Goal: Share content: Share content

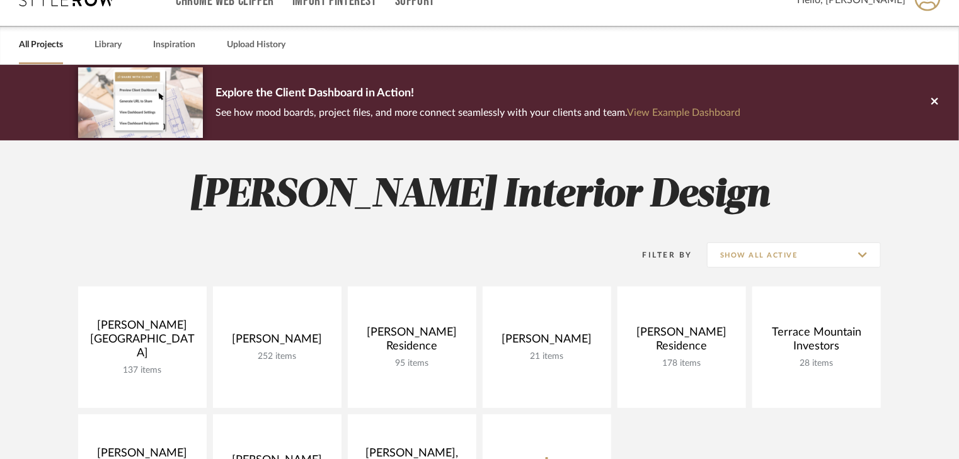
scroll to position [50, 0]
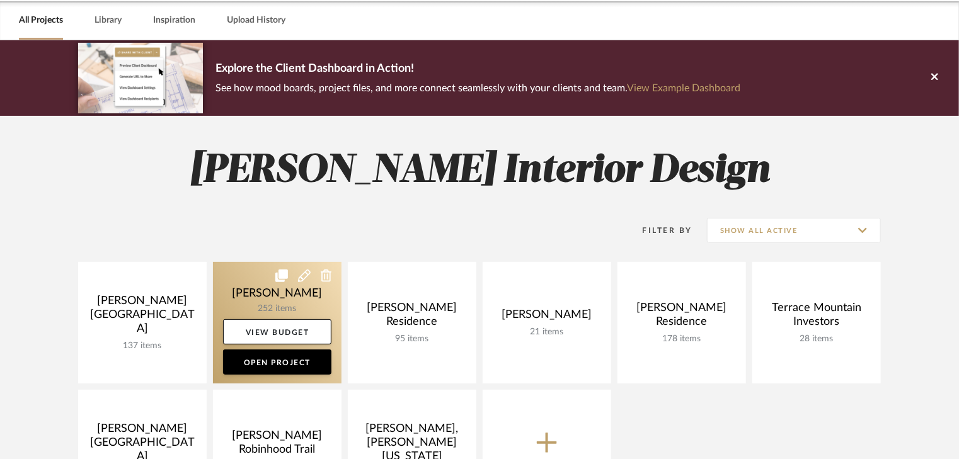
click at [263, 303] on link at bounding box center [277, 323] width 129 height 122
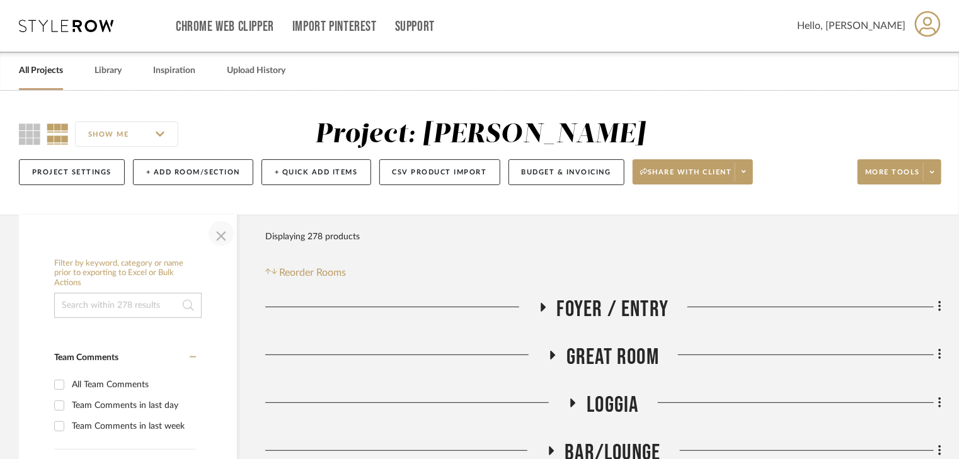
click at [222, 236] on span "button" at bounding box center [221, 234] width 30 height 30
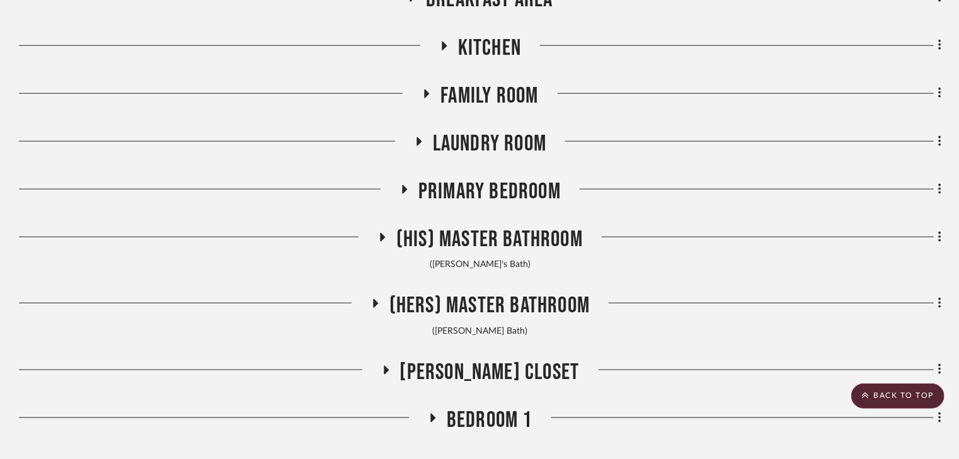
scroll to position [656, 0]
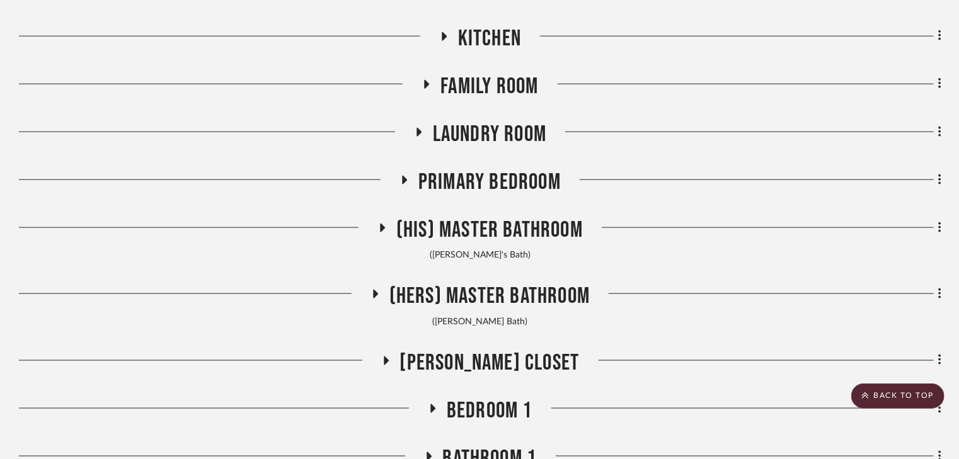
click at [403, 177] on icon at bounding box center [405, 180] width 5 height 9
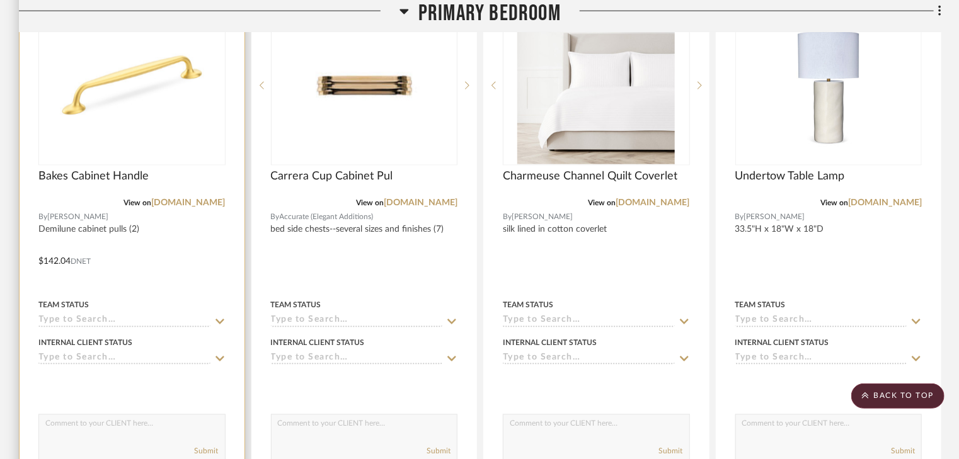
scroll to position [756, 0]
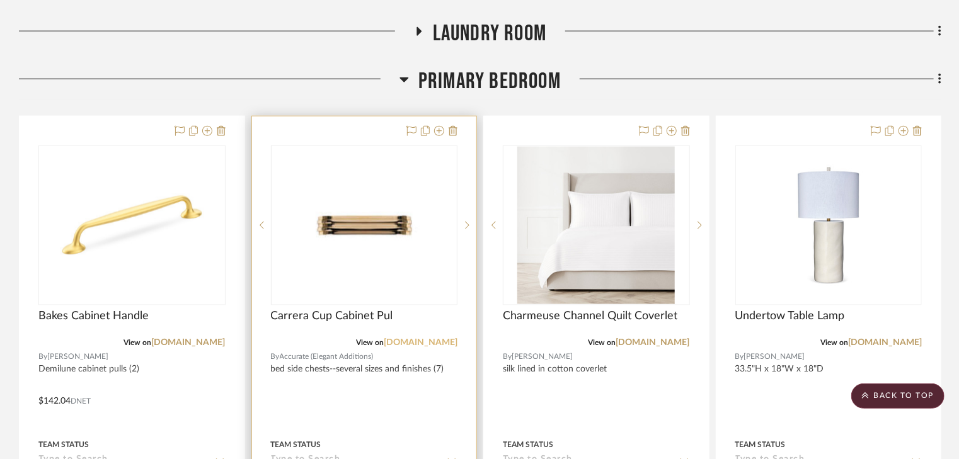
click at [417, 345] on link "[DOMAIN_NAME]" at bounding box center [421, 342] width 74 height 9
click at [376, 240] on img "0" at bounding box center [364, 226] width 126 height 158
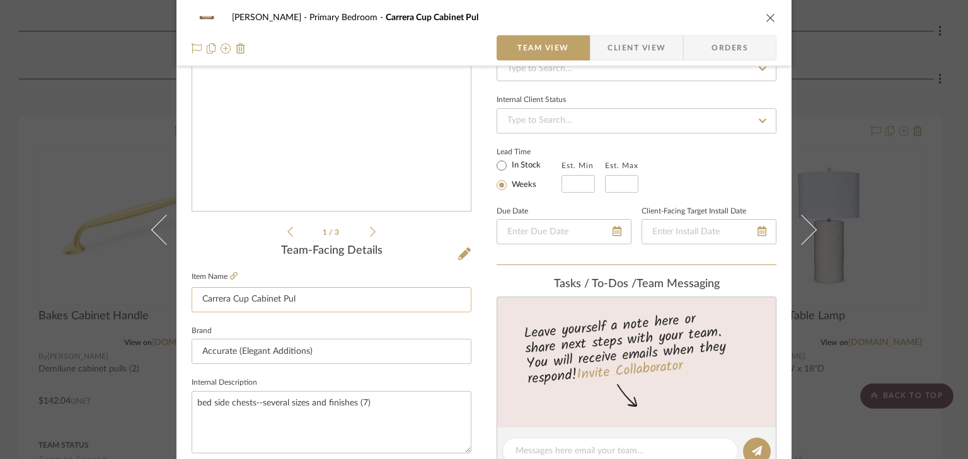
scroll to position [151, 0]
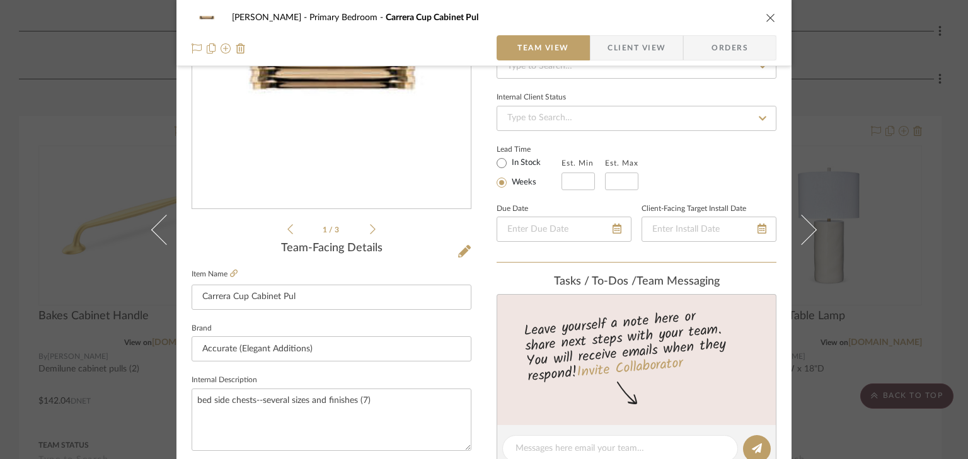
click at [370, 229] on icon at bounding box center [373, 229] width 6 height 11
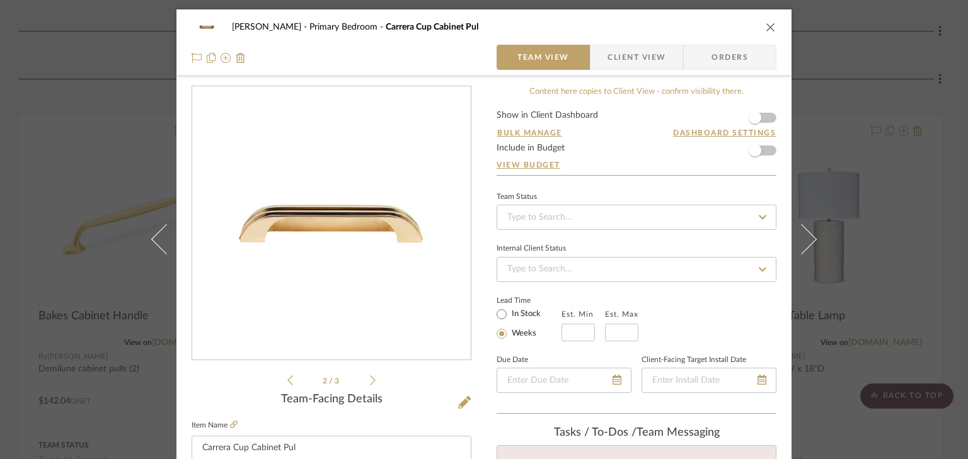
scroll to position [0, 0]
click at [370, 381] on icon at bounding box center [373, 380] width 6 height 11
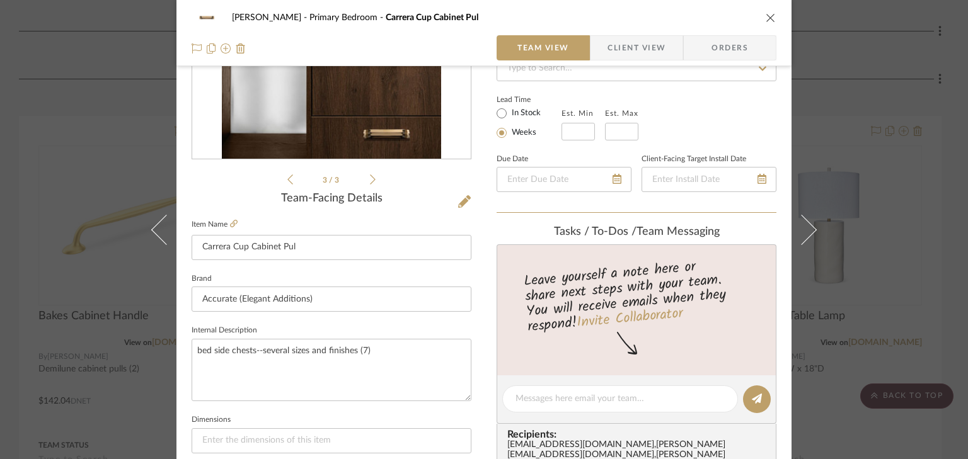
scroll to position [202, 0]
click at [297, 242] on input "Carrera Cup Cabinet Pul" at bounding box center [332, 246] width 280 height 25
type input "Carrera Cup Cabinet Pull"
click at [372, 349] on textarea "bed side chests--several sizes and finishes (7)" at bounding box center [332, 369] width 280 height 62
drag, startPoint x: 354, startPoint y: 350, endPoint x: 260, endPoint y: 356, distance: 94.1
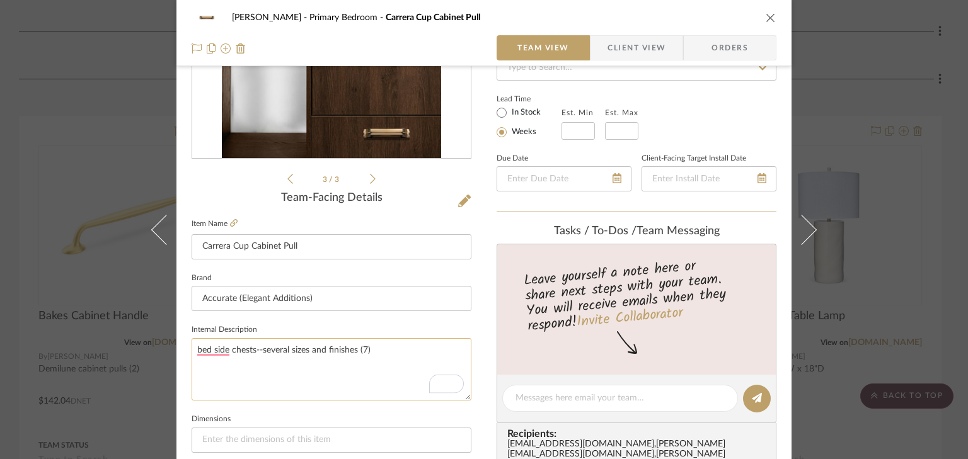
click at [260, 356] on textarea "bed side chests--several sizes and finishes (7)" at bounding box center [332, 369] width 280 height 62
click at [197, 351] on textarea "bed side chests--4" center to center (7)" at bounding box center [332, 369] width 280 height 62
click at [211, 352] on textarea "Bed side chests--4" center to center (7)" at bounding box center [332, 369] width 280 height 62
click at [354, 352] on textarea "Bedside chests--4" center to center (7)" at bounding box center [332, 369] width 280 height 62
click at [335, 351] on textarea "Bedside chests--4" center to center (7)" at bounding box center [332, 369] width 280 height 62
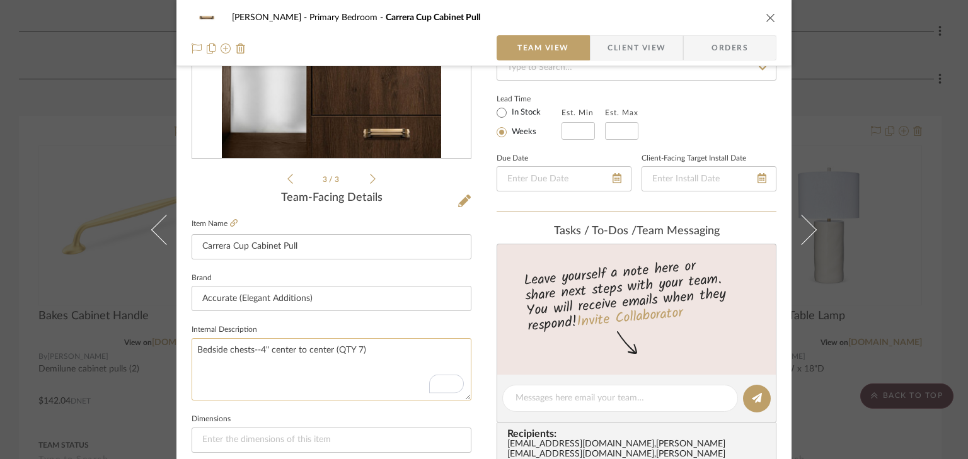
click at [358, 351] on textarea "Bedside chests--4" center to center (QTY 7)" at bounding box center [332, 369] width 280 height 62
click at [408, 349] on textarea "Bedside chests--4" center to center (QTY 7 each chest)" at bounding box center [332, 369] width 280 height 62
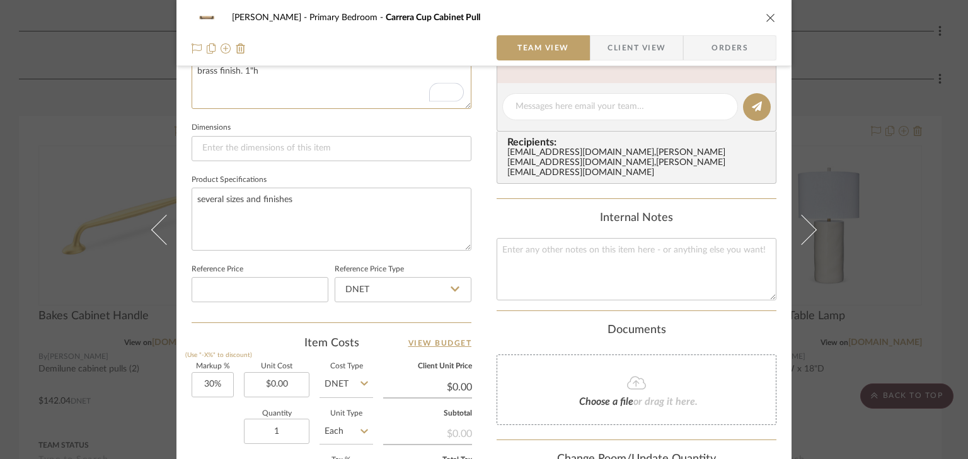
scroll to position [504, 0]
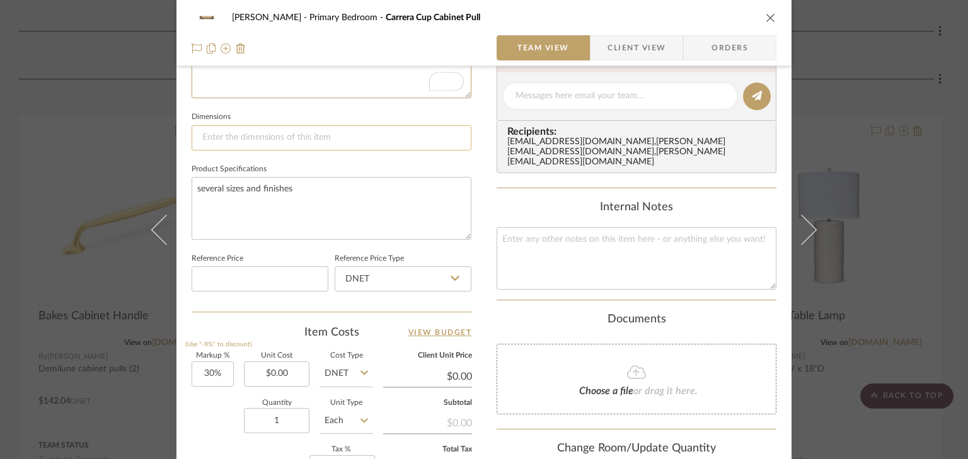
type textarea "Bedside chests--4" center to center (QTY 7 each chest) Unlaquered brass finish.…"
click at [291, 143] on input at bounding box center [332, 137] width 280 height 25
type input "4""
type input "0.00"
click at [280, 378] on input "0.00" at bounding box center [277, 374] width 66 height 25
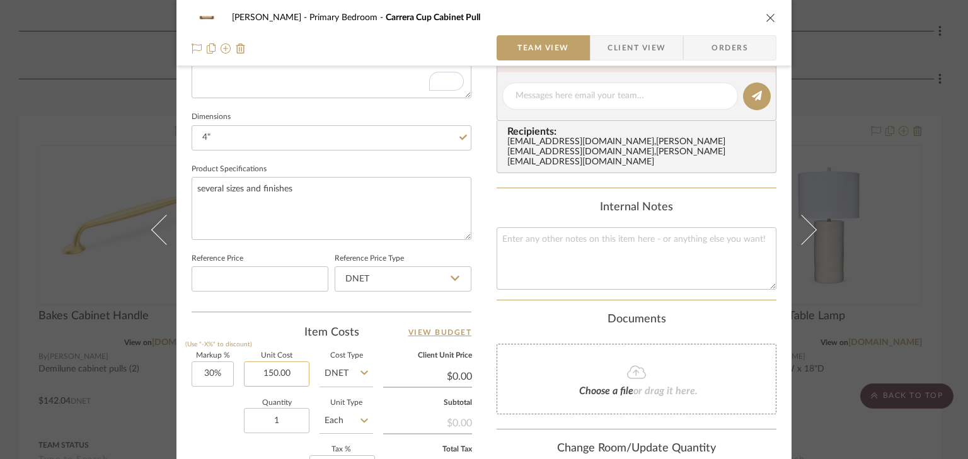
type input "$150.00"
type input "$195.00"
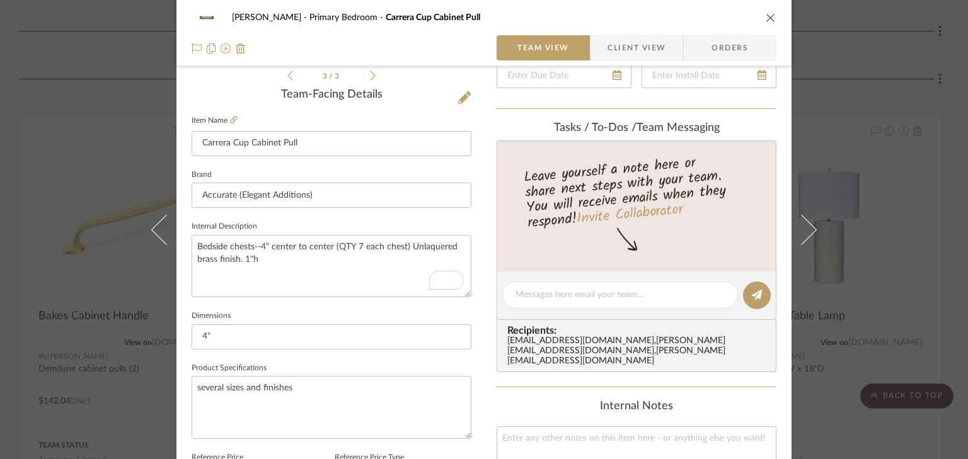
scroll to position [303, 0]
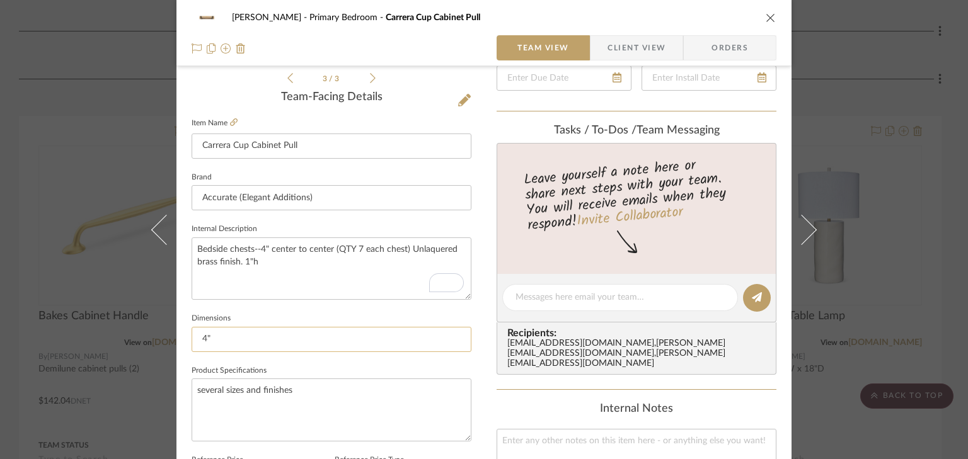
click at [207, 338] on input "4"" at bounding box center [332, 339] width 280 height 25
type input "4.5" x 1"h"
click at [621, 54] on span "Client View" at bounding box center [637, 47] width 58 height 25
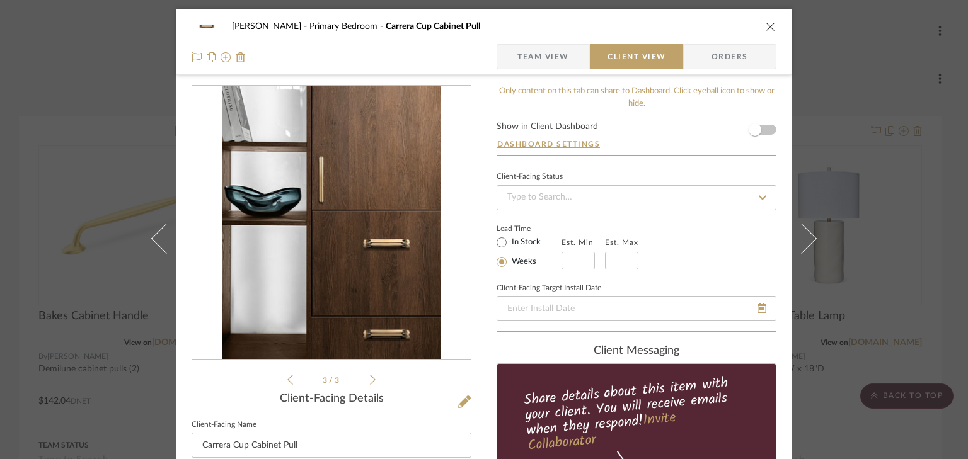
scroll to position [0, 0]
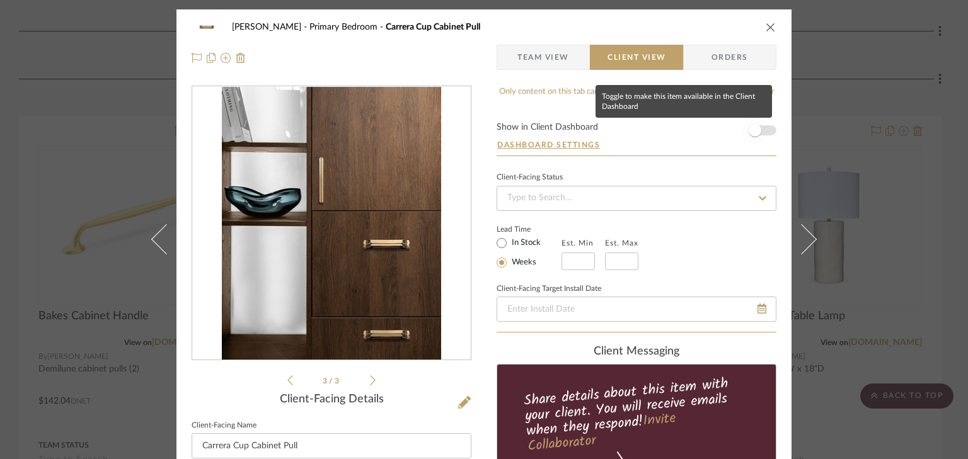
click at [759, 131] on span "button" at bounding box center [755, 131] width 28 height 28
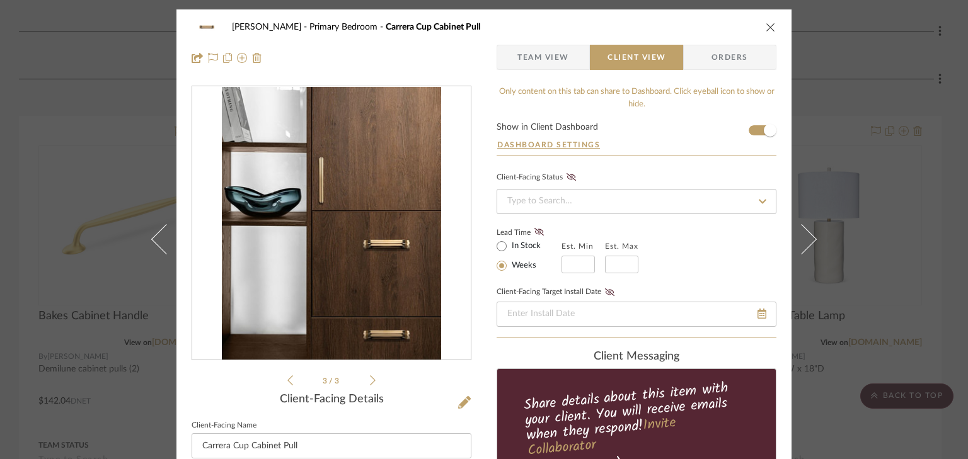
click at [766, 26] on icon "close" at bounding box center [771, 27] width 10 height 10
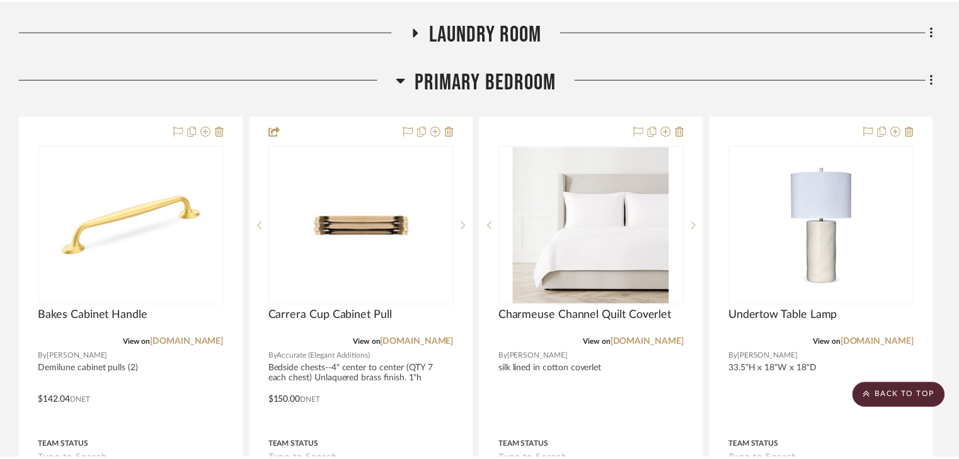
scroll to position [756, 0]
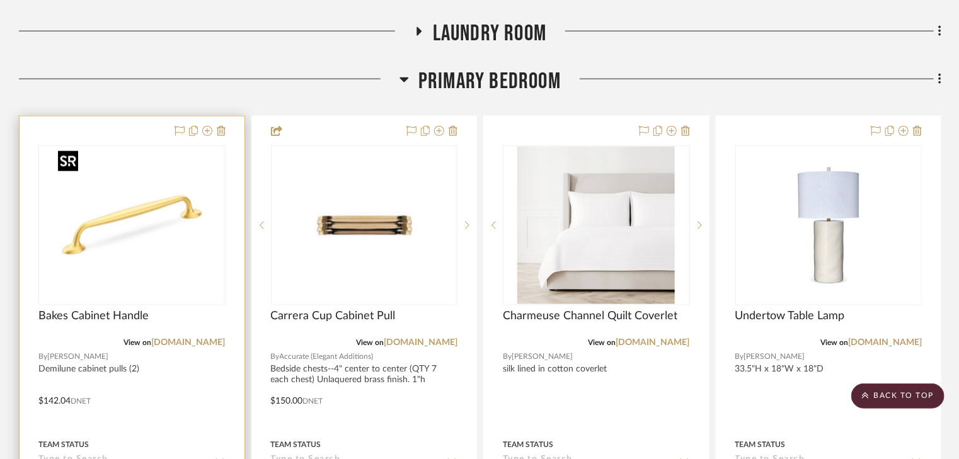
click at [146, 246] on img "0" at bounding box center [132, 226] width 158 height 158
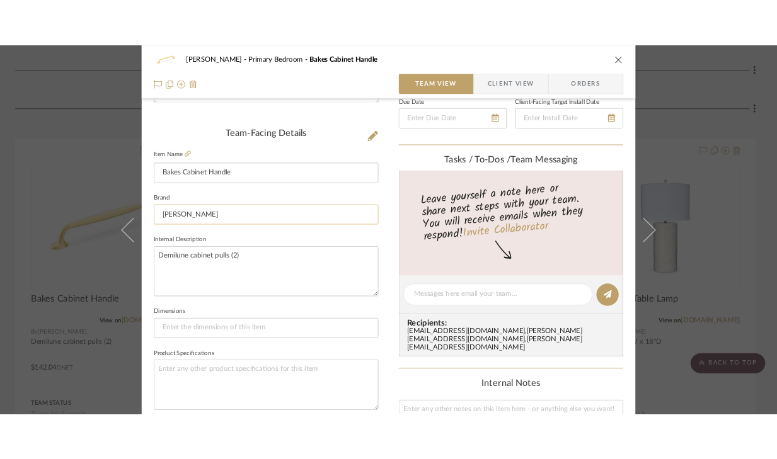
scroll to position [303, 0]
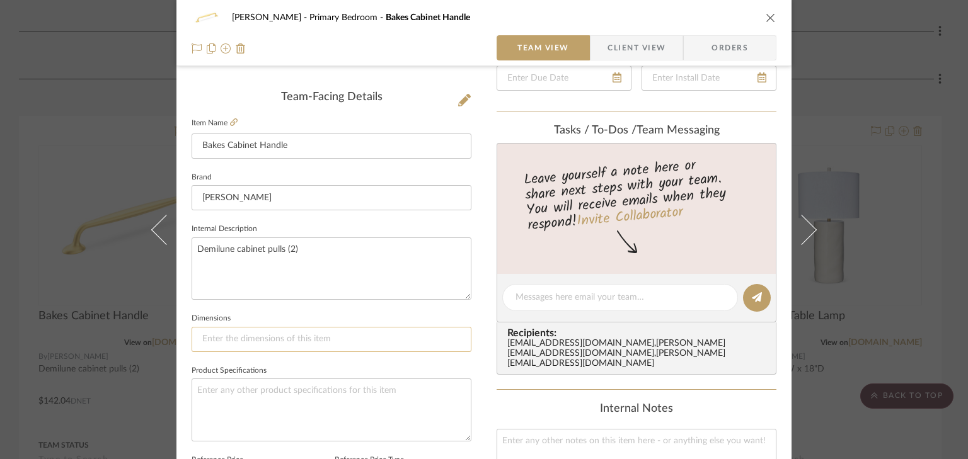
click at [241, 338] on input at bounding box center [332, 339] width 280 height 25
type input "6""
click at [231, 123] on icon at bounding box center [234, 122] width 8 height 8
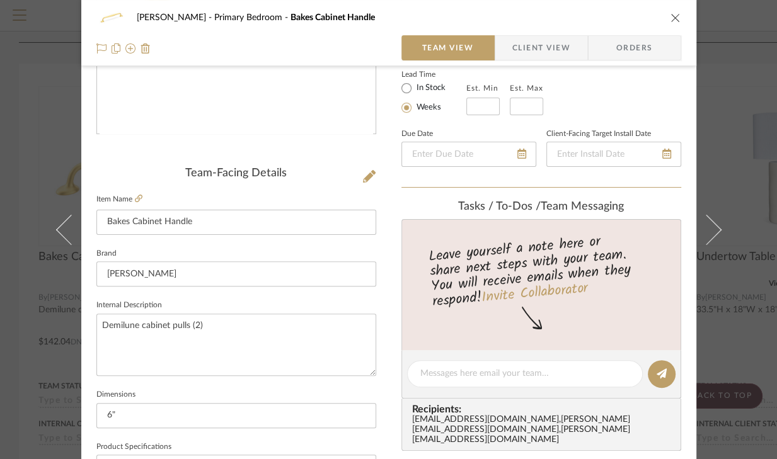
scroll to position [252, 0]
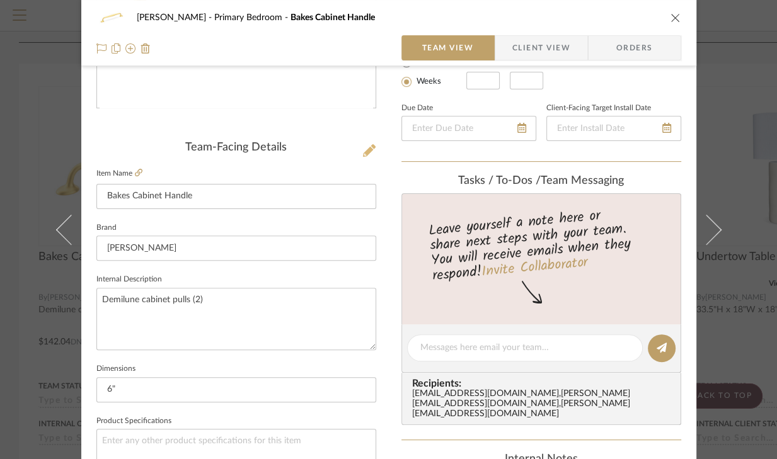
click at [365, 149] on icon at bounding box center [369, 150] width 13 height 13
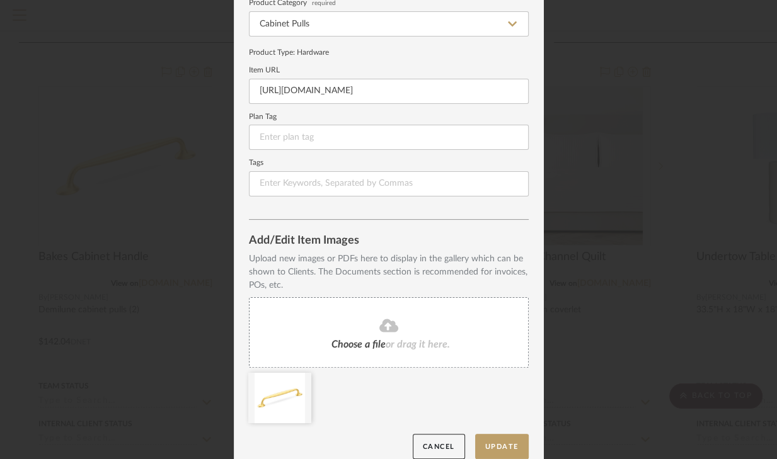
scroll to position [141, 0]
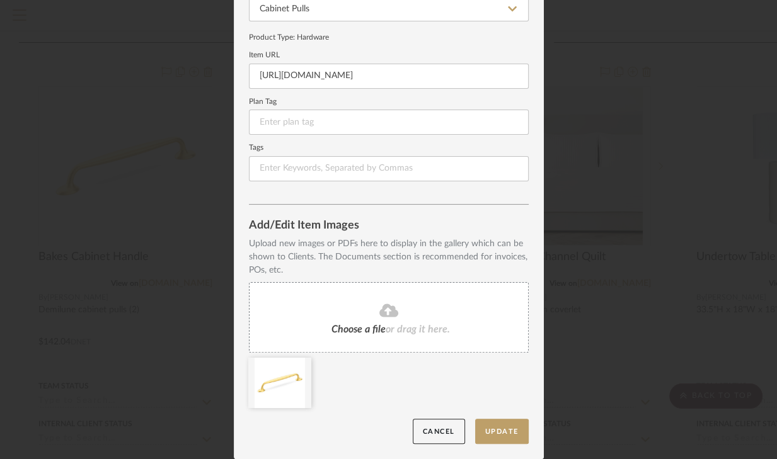
click at [379, 312] on icon at bounding box center [388, 310] width 19 height 13
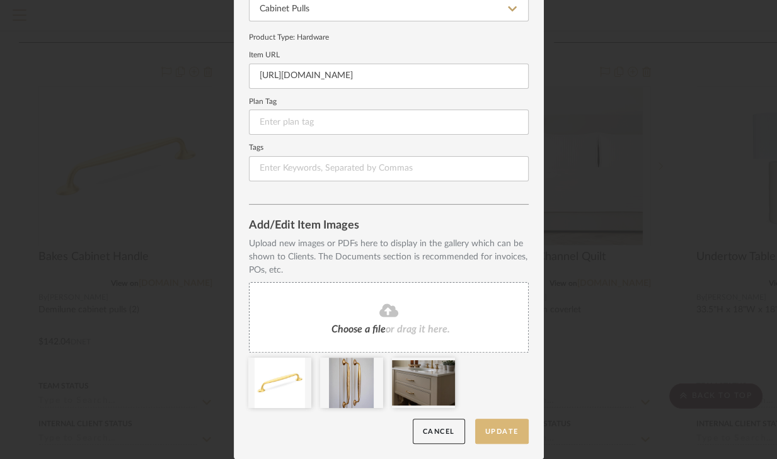
click at [497, 434] on button "Update" at bounding box center [502, 432] width 54 height 26
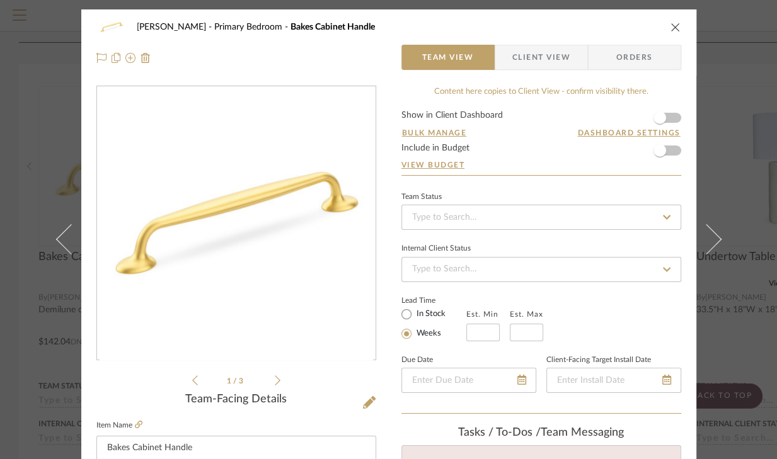
click at [275, 381] on icon at bounding box center [278, 380] width 6 height 11
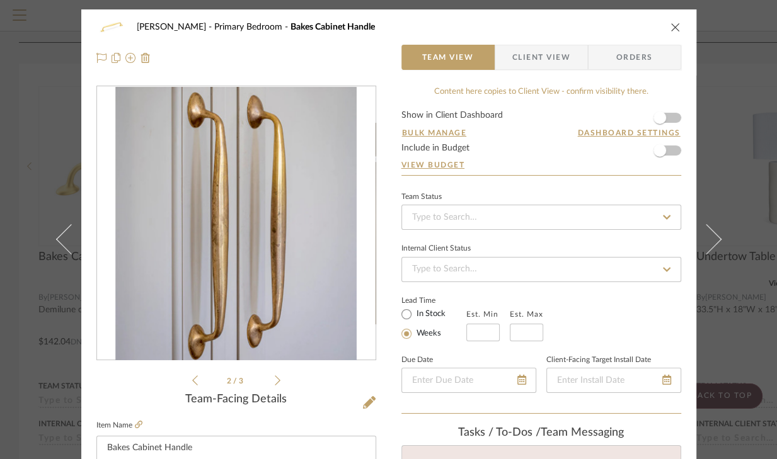
click at [275, 381] on icon at bounding box center [278, 380] width 6 height 11
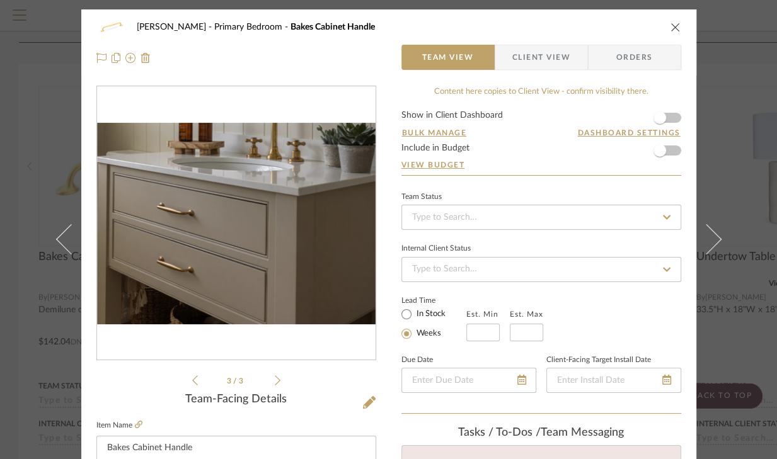
click at [275, 381] on icon at bounding box center [278, 380] width 6 height 11
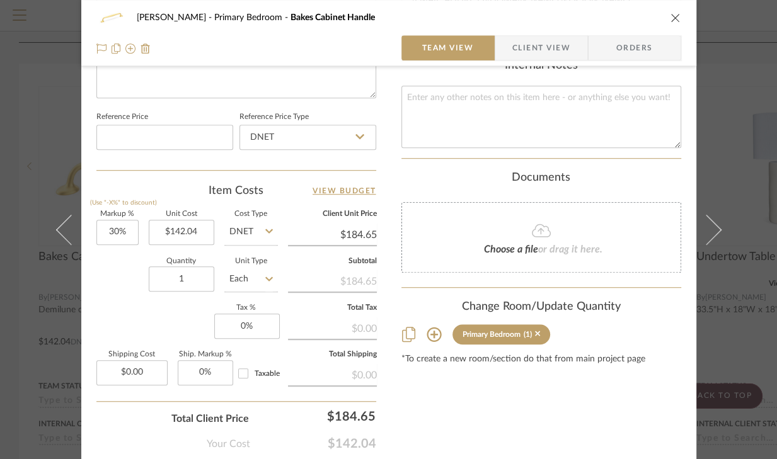
scroll to position [656, 0]
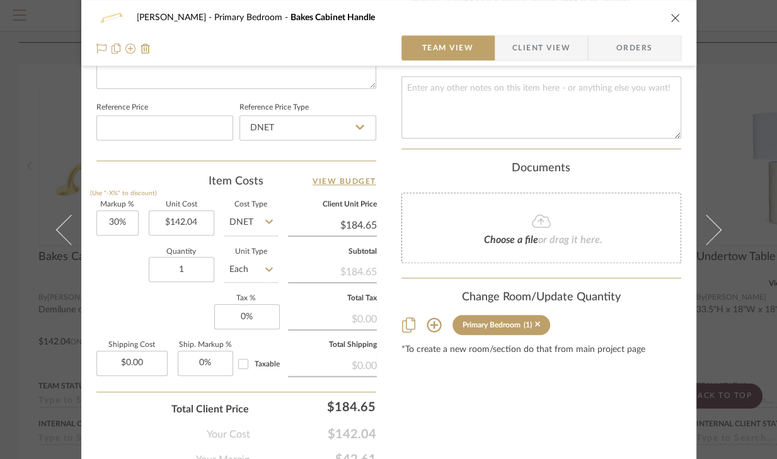
click at [512, 52] on span "Client View" at bounding box center [541, 47] width 58 height 25
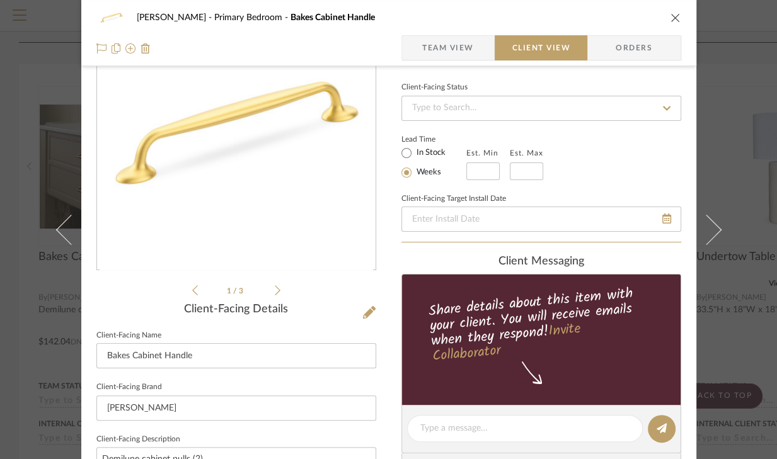
scroll to position [0, 0]
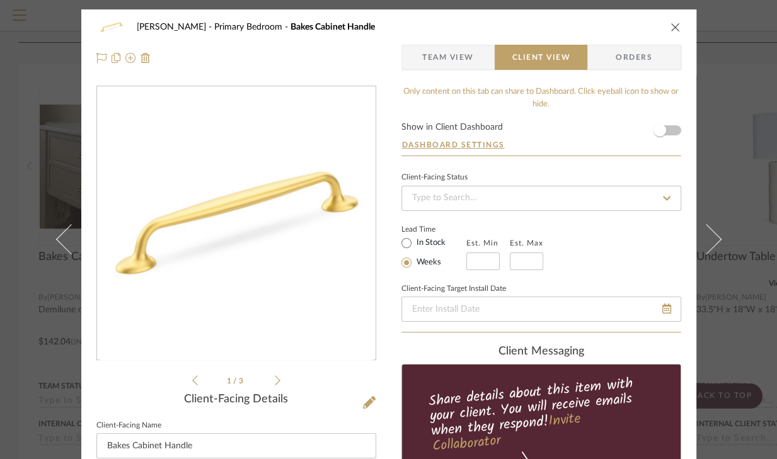
click at [671, 130] on form "Show in Client Dashboard Dashboard Settings" at bounding box center [541, 139] width 280 height 33
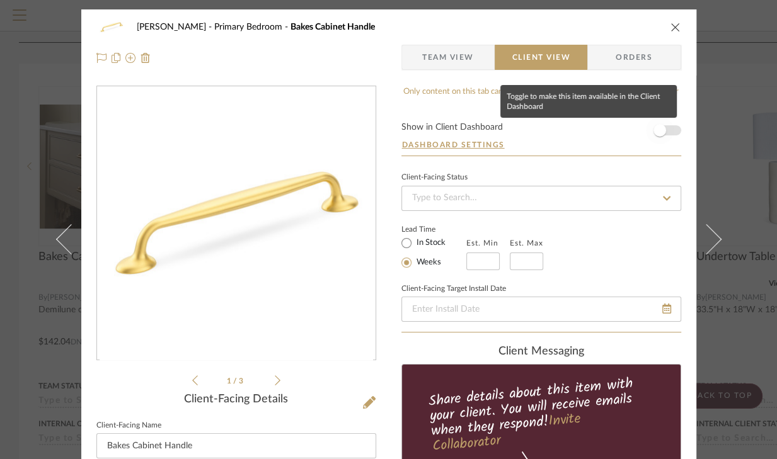
click at [667, 129] on span "button" at bounding box center [660, 131] width 28 height 28
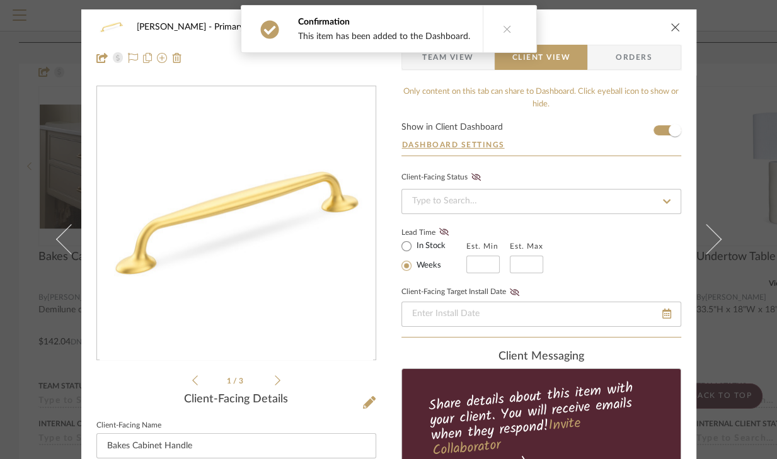
click at [674, 28] on icon "close" at bounding box center [676, 27] width 10 height 10
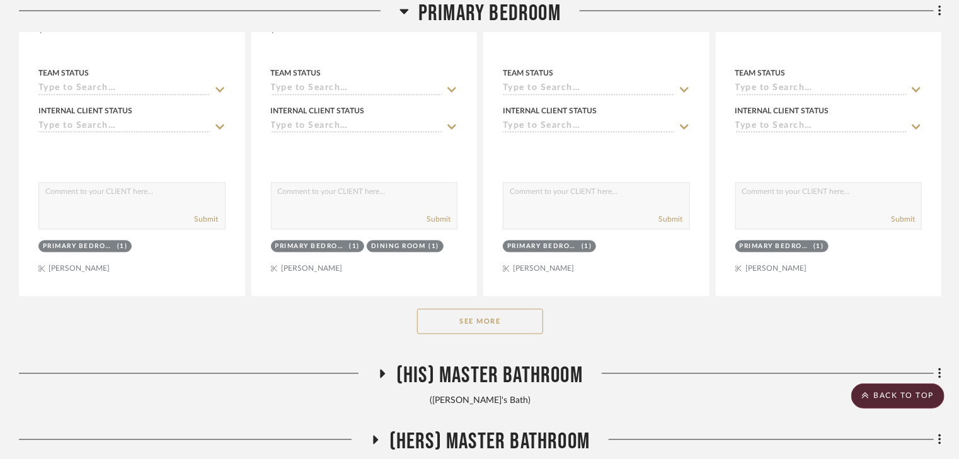
scroll to position [1160, 0]
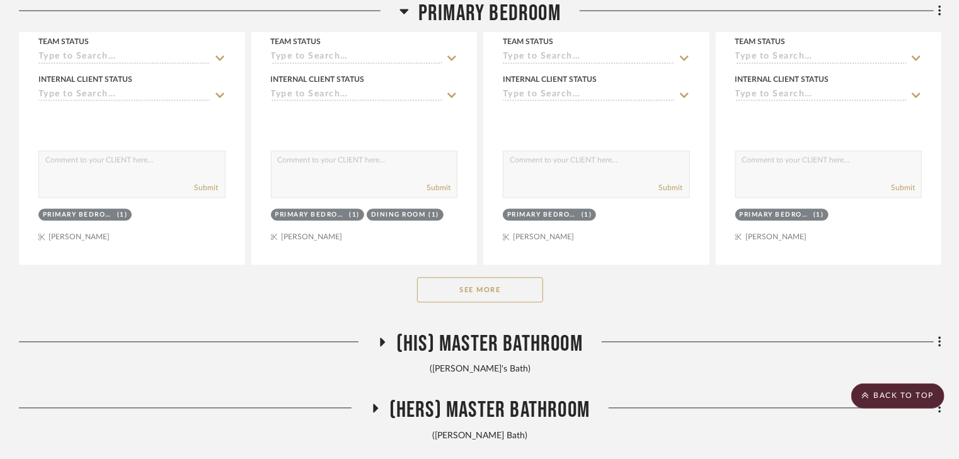
click at [450, 286] on button "See More" at bounding box center [480, 290] width 126 height 25
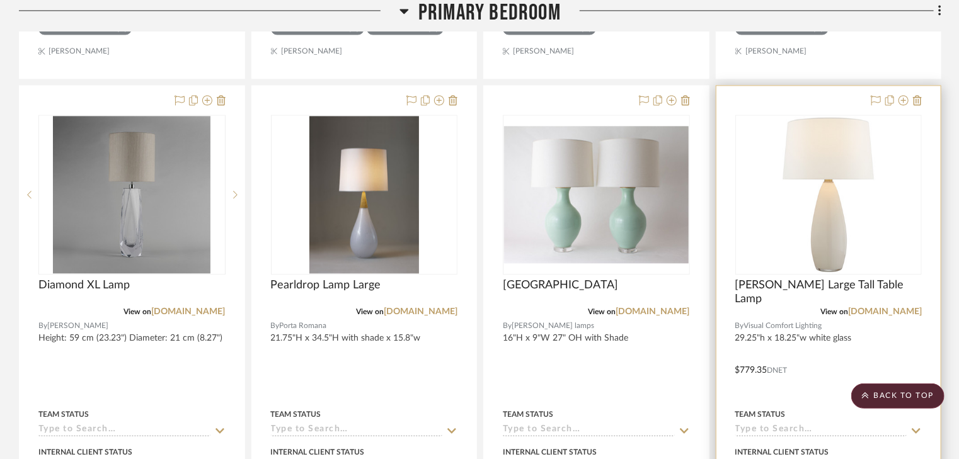
scroll to position [1361, 0]
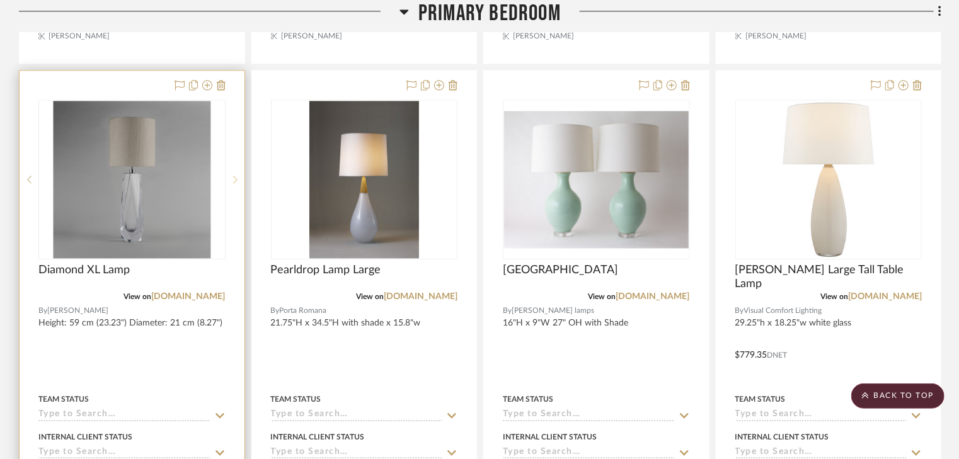
click at [231, 179] on sr-next-btn at bounding box center [235, 179] width 19 height 9
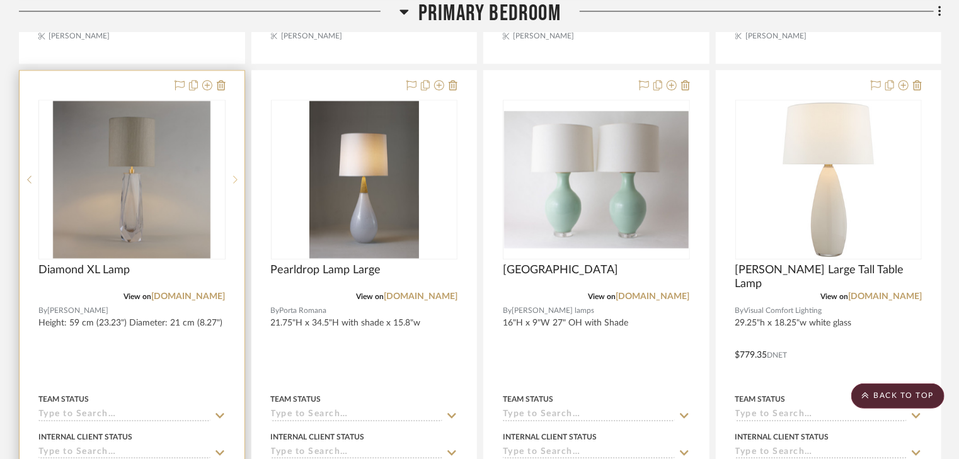
click at [231, 179] on sr-next-btn at bounding box center [235, 179] width 19 height 9
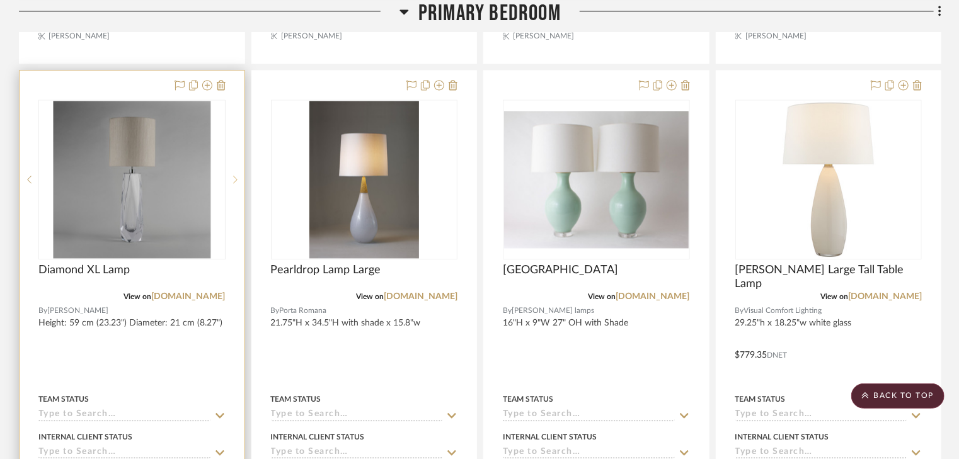
click at [231, 179] on sr-next-btn at bounding box center [235, 179] width 19 height 9
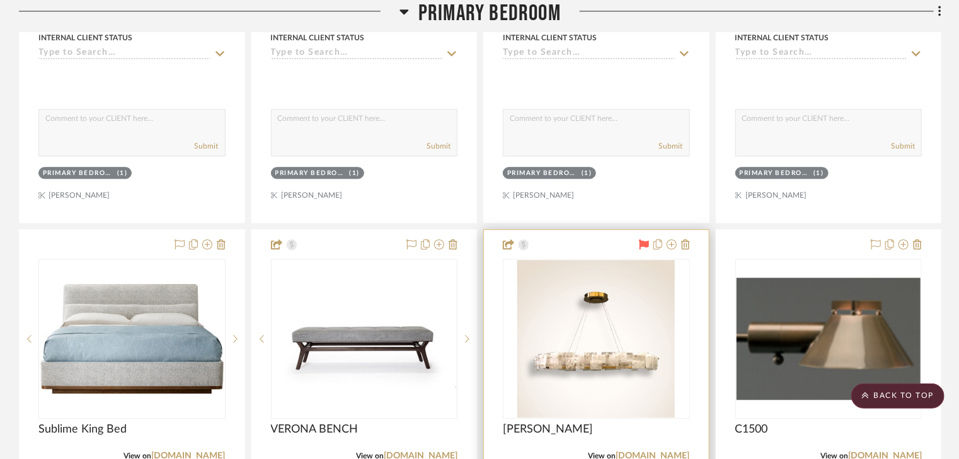
scroll to position [3983, 0]
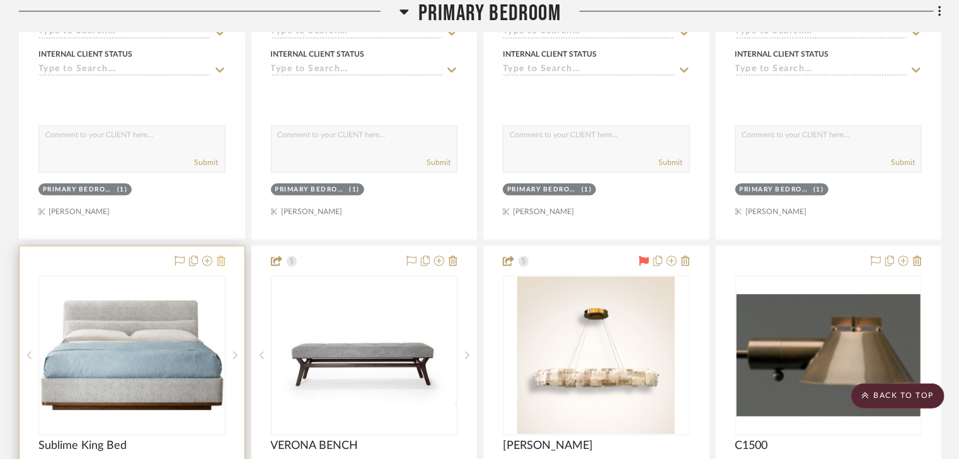
click at [222, 263] on icon at bounding box center [221, 261] width 9 height 10
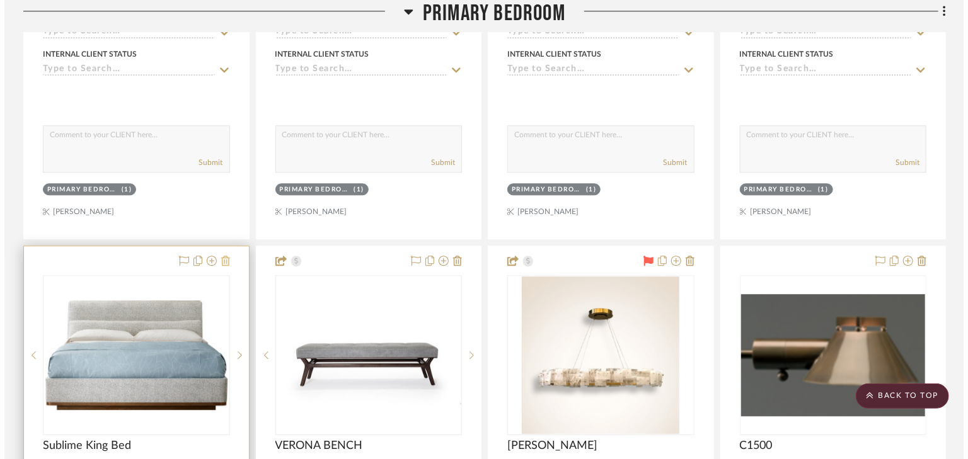
scroll to position [0, 0]
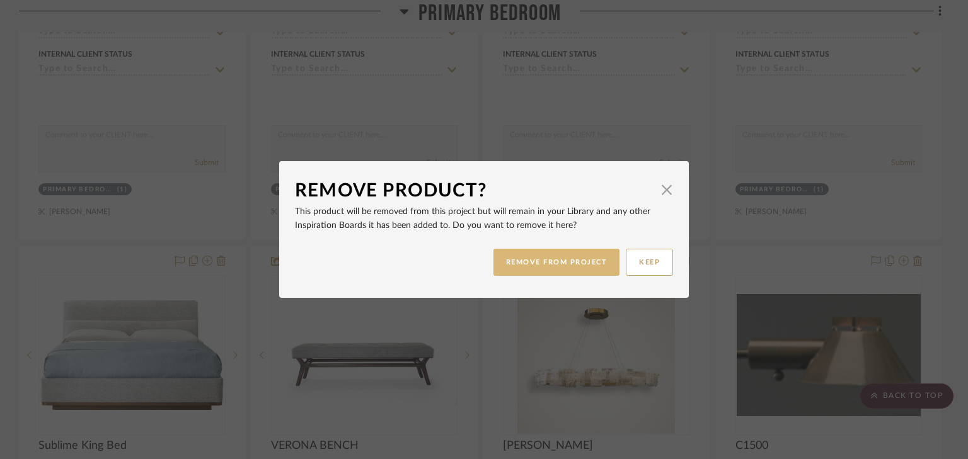
click at [546, 257] on button "REMOVE FROM PROJECT" at bounding box center [557, 262] width 127 height 27
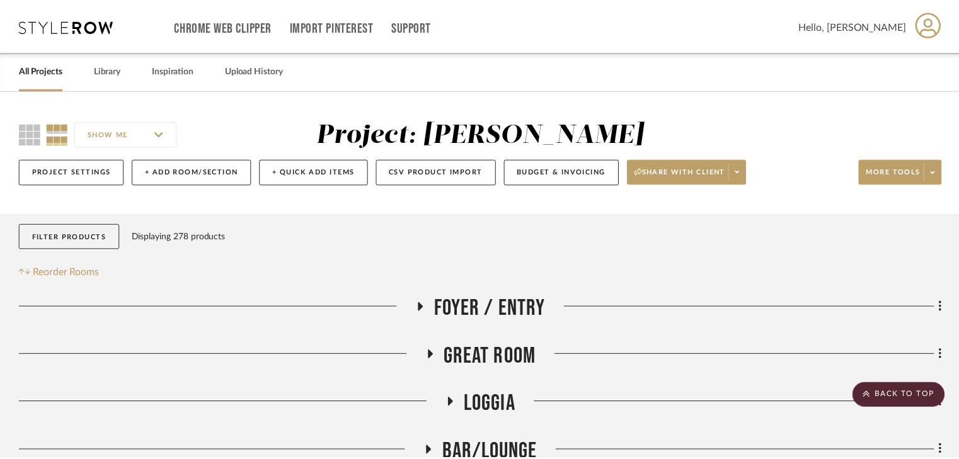
scroll to position [3983, 0]
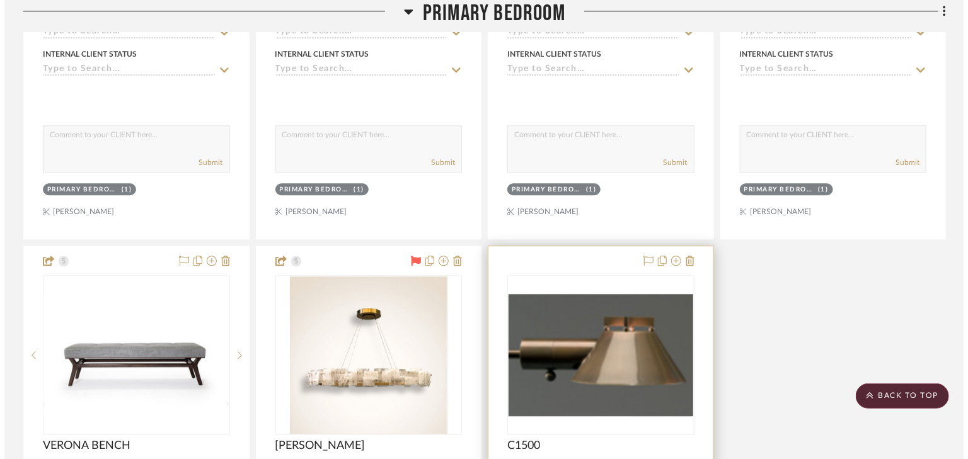
scroll to position [0, 0]
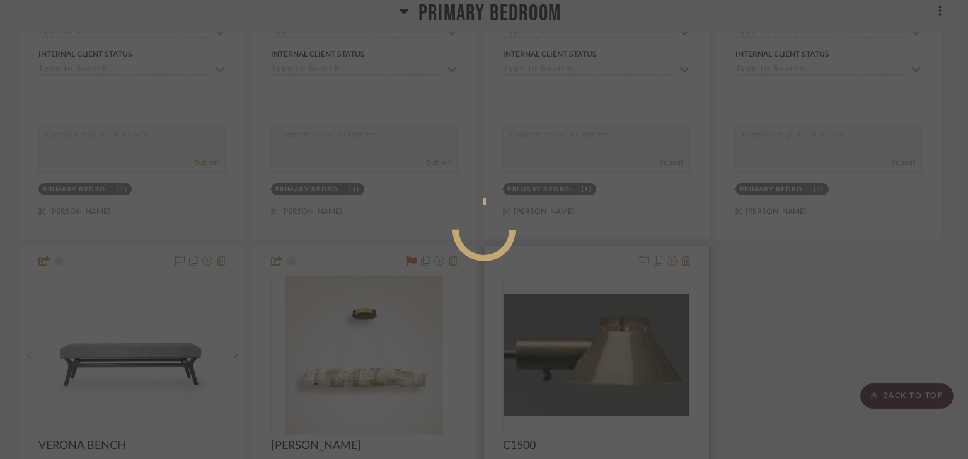
click at [556, 264] on mat-dialog-content at bounding box center [484, 280] width 189 height 543
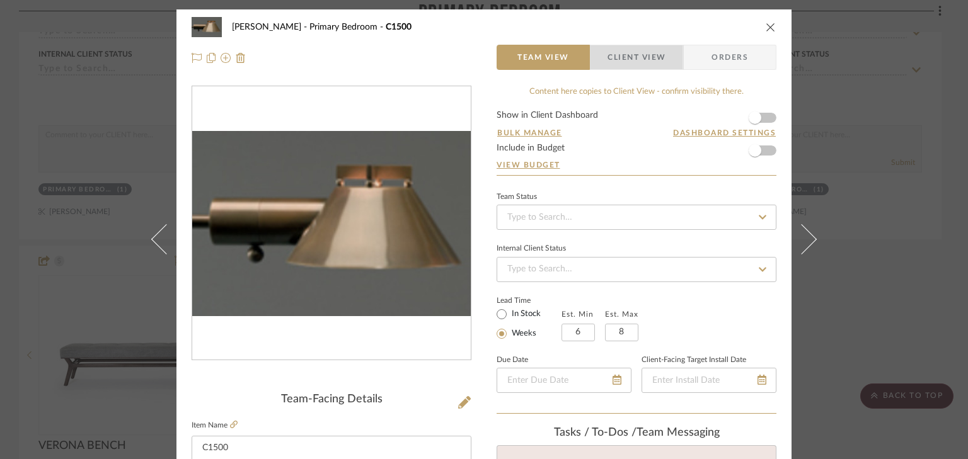
click at [619, 55] on span "Client View" at bounding box center [637, 57] width 58 height 25
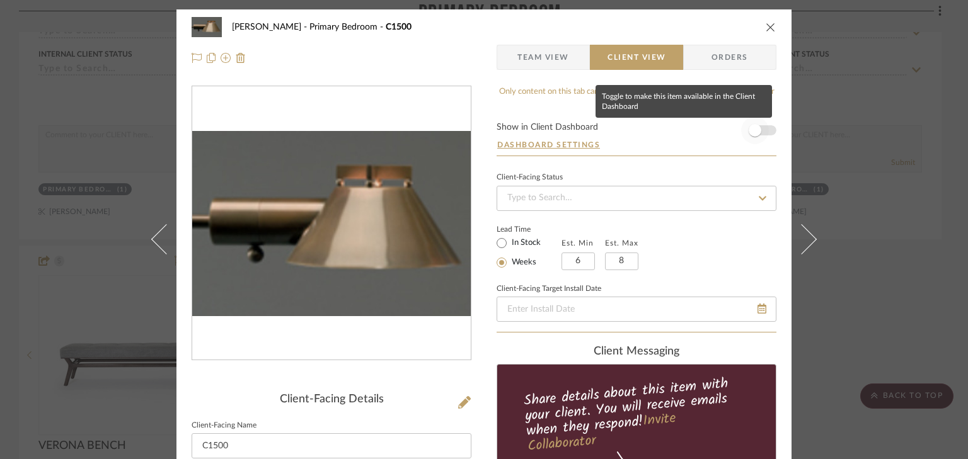
click at [759, 130] on span "button" at bounding box center [755, 131] width 28 height 28
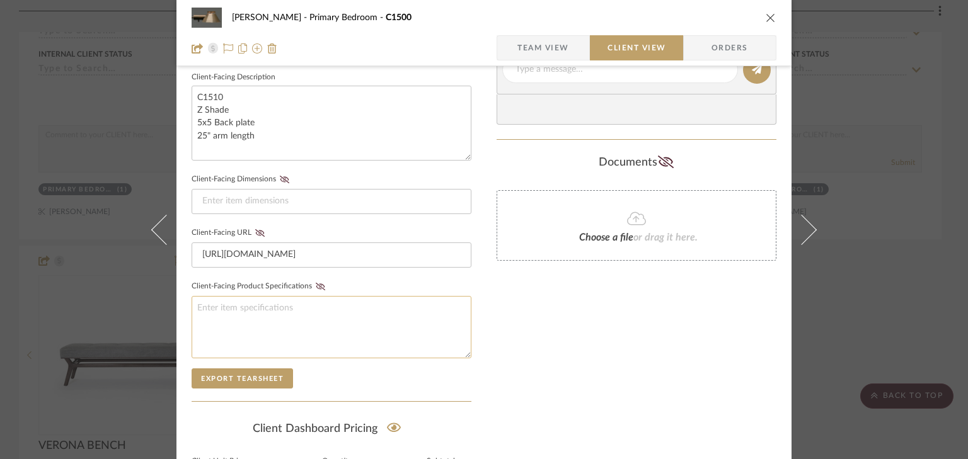
scroll to position [597, 0]
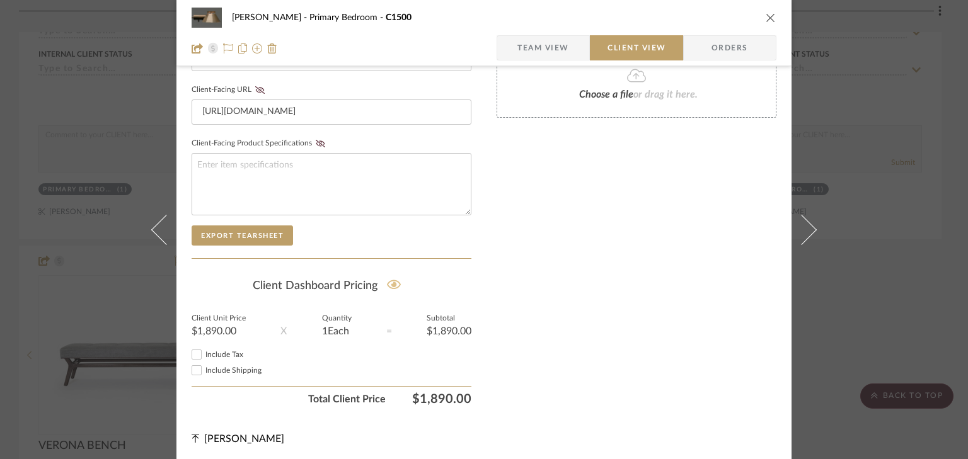
click at [391, 282] on icon at bounding box center [394, 284] width 14 height 9
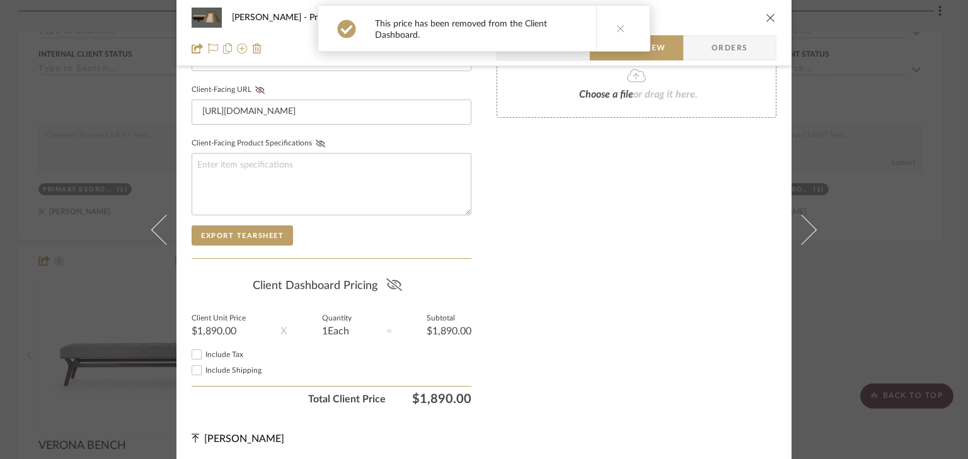
click at [766, 18] on icon "close" at bounding box center [771, 18] width 10 height 10
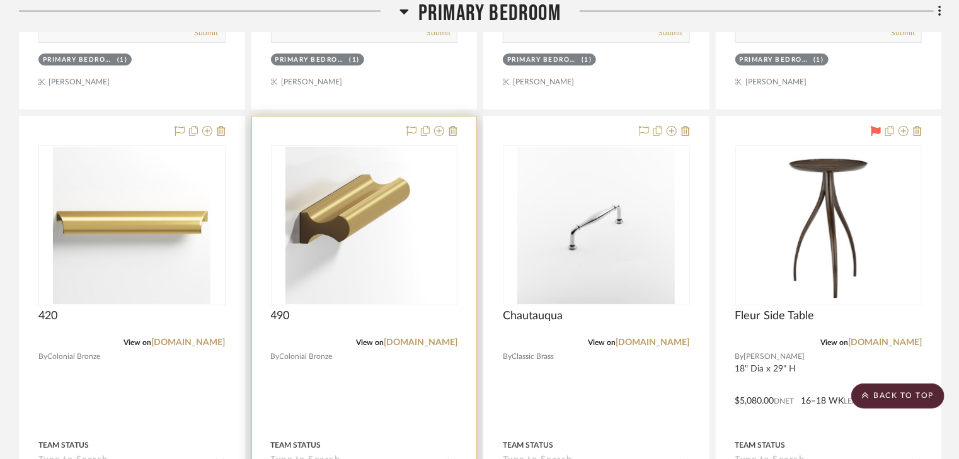
scroll to position [2420, 0]
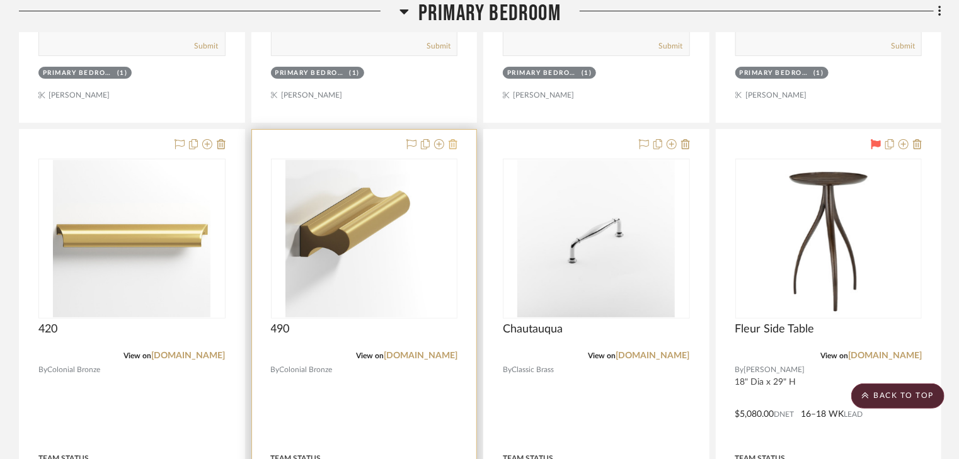
click at [451, 142] on icon at bounding box center [453, 144] width 9 height 10
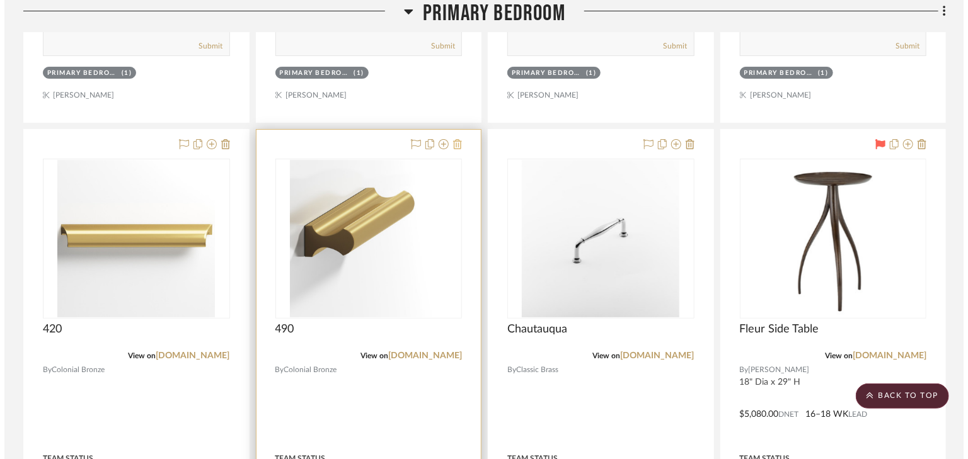
scroll to position [0, 0]
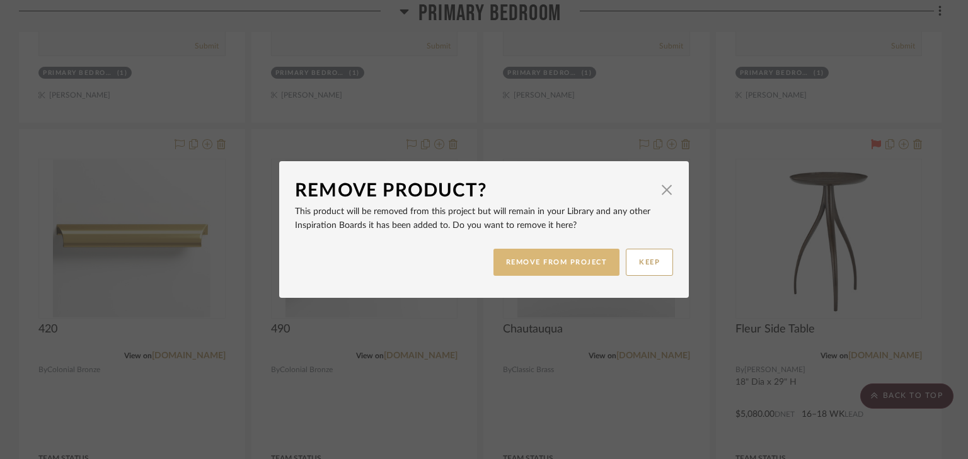
click at [519, 262] on button "REMOVE FROM PROJECT" at bounding box center [557, 262] width 127 height 27
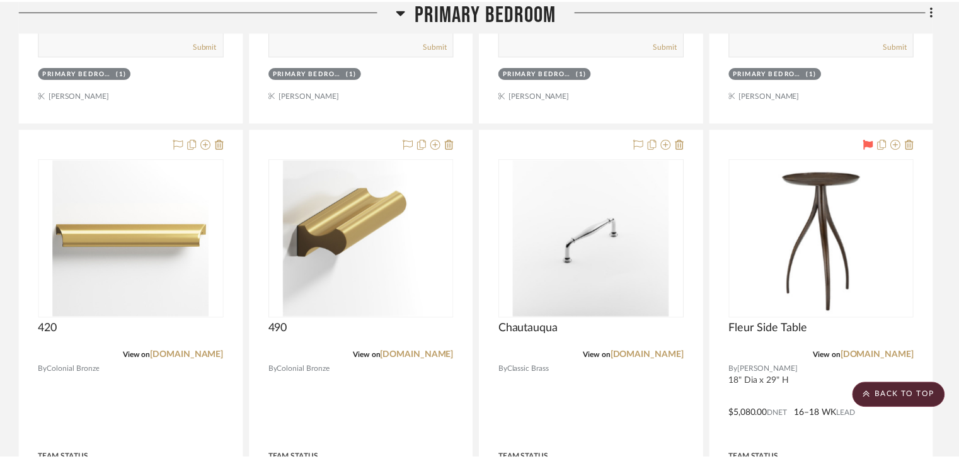
scroll to position [2420, 0]
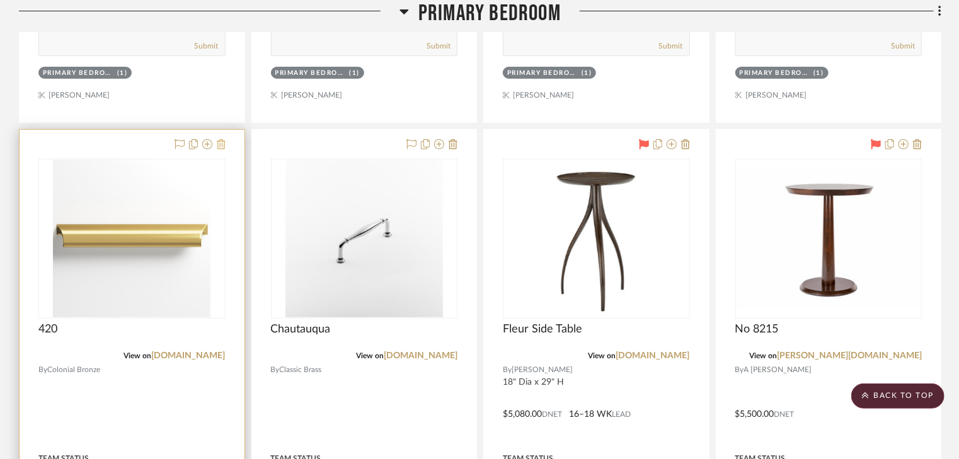
click at [222, 144] on icon at bounding box center [221, 144] width 9 height 10
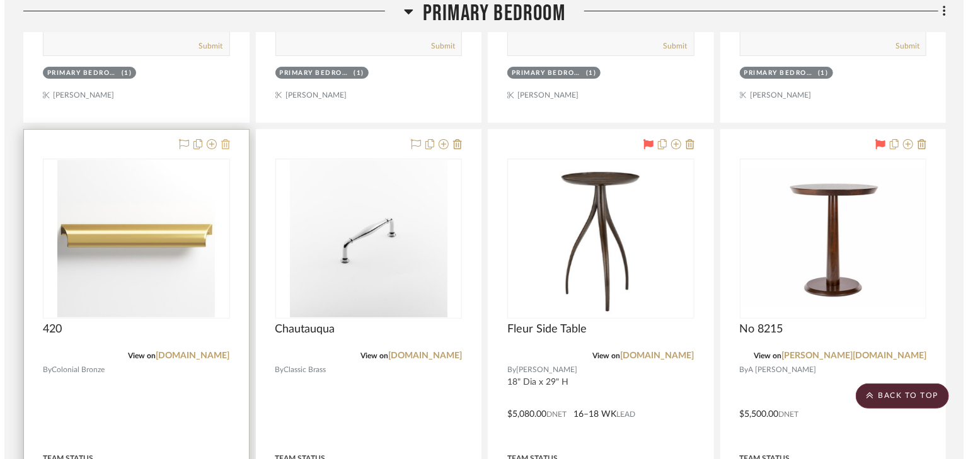
scroll to position [0, 0]
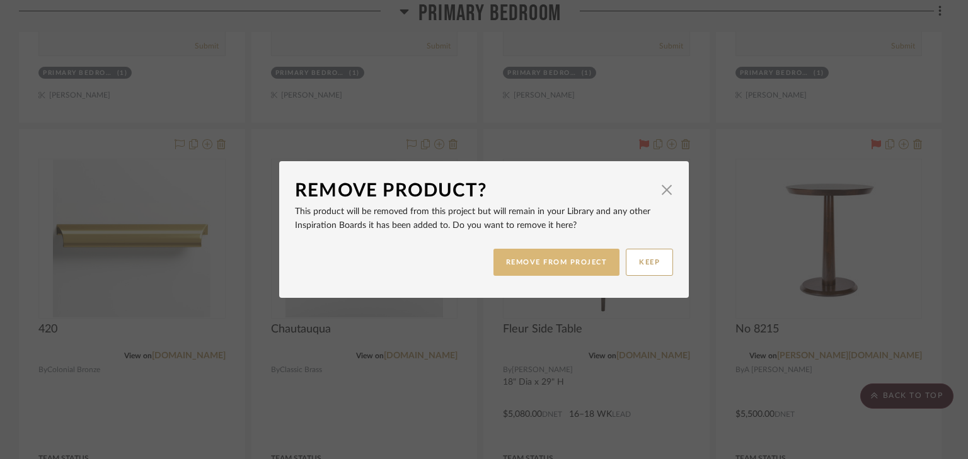
click at [558, 265] on button "REMOVE FROM PROJECT" at bounding box center [557, 262] width 127 height 27
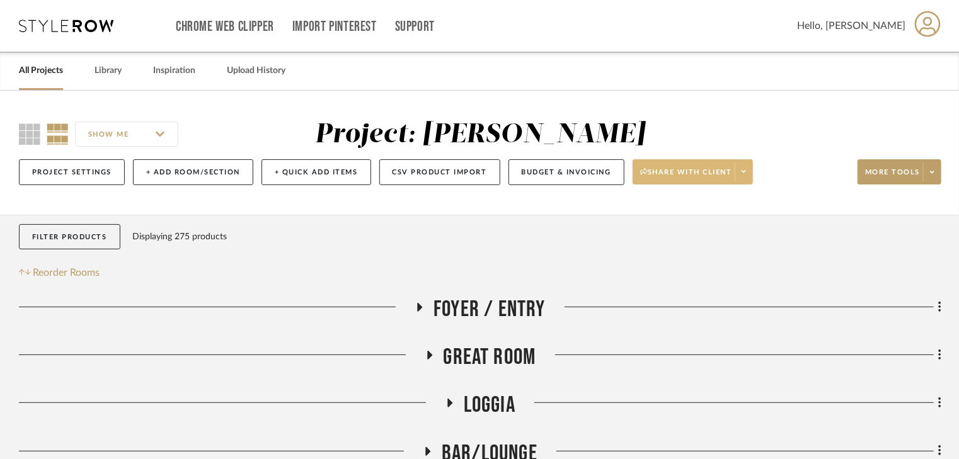
click at [666, 174] on span "Share with client" at bounding box center [686, 177] width 92 height 19
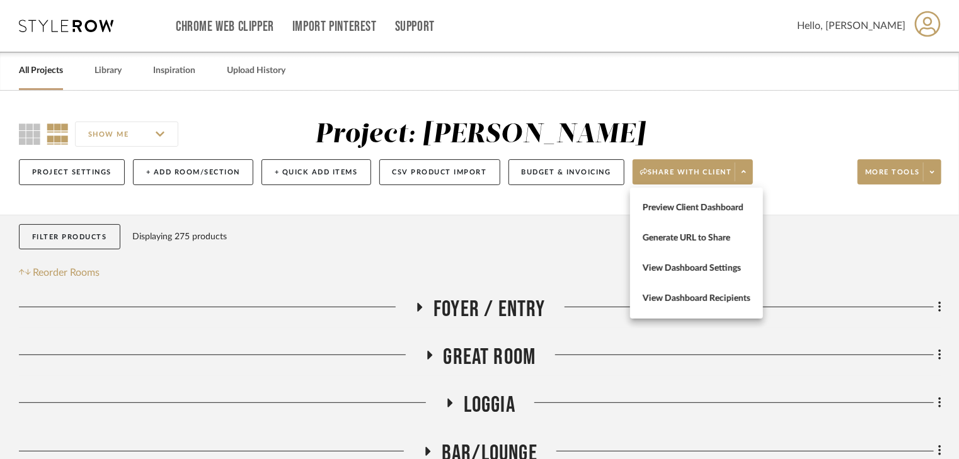
click at [921, 176] on div at bounding box center [479, 229] width 959 height 459
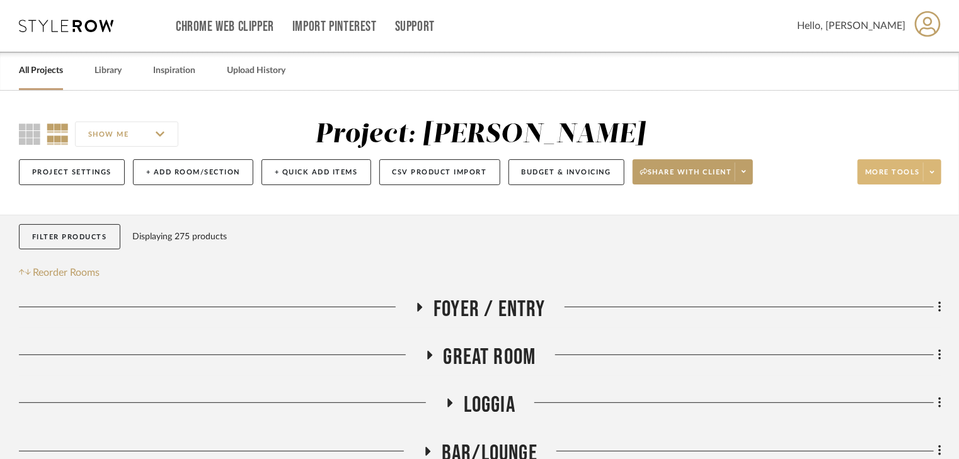
click at [932, 172] on icon at bounding box center [932, 172] width 4 height 3
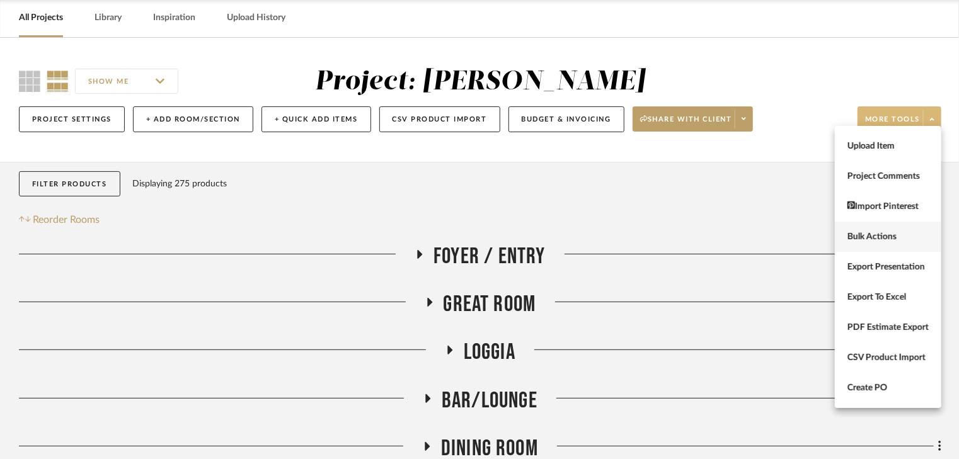
scroll to position [101, 0]
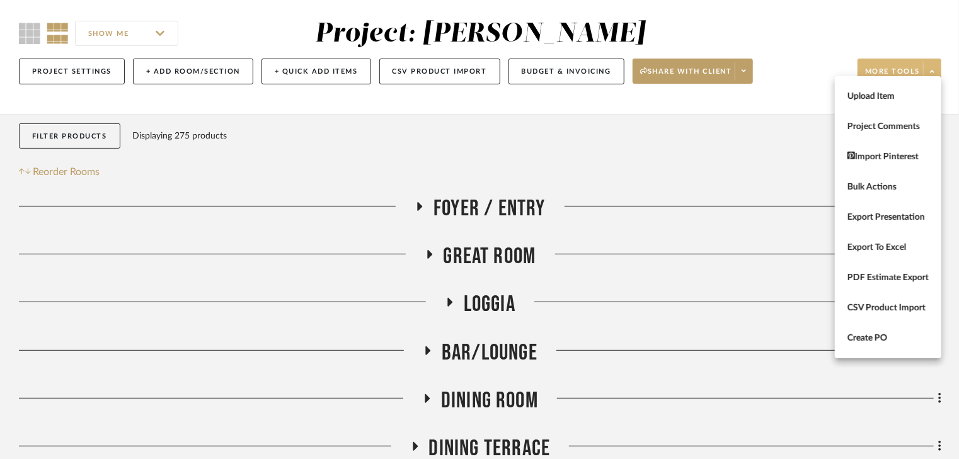
click at [897, 69] on div at bounding box center [479, 229] width 959 height 459
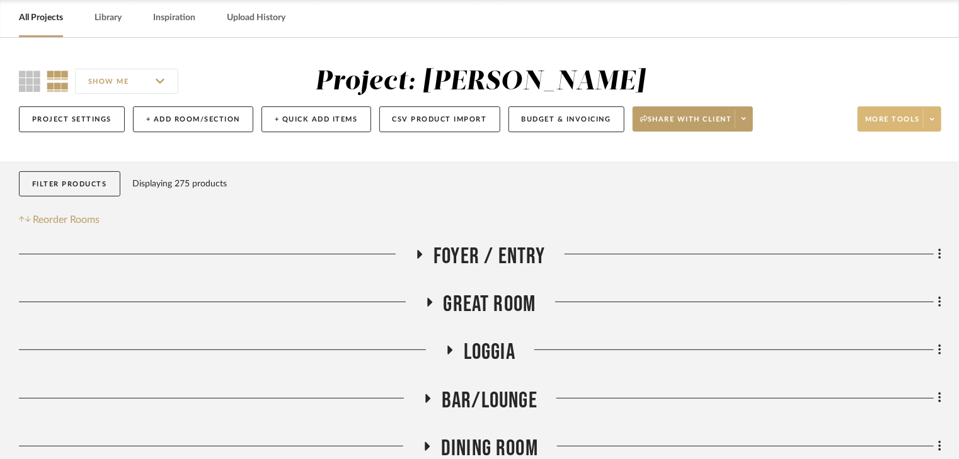
scroll to position [0, 0]
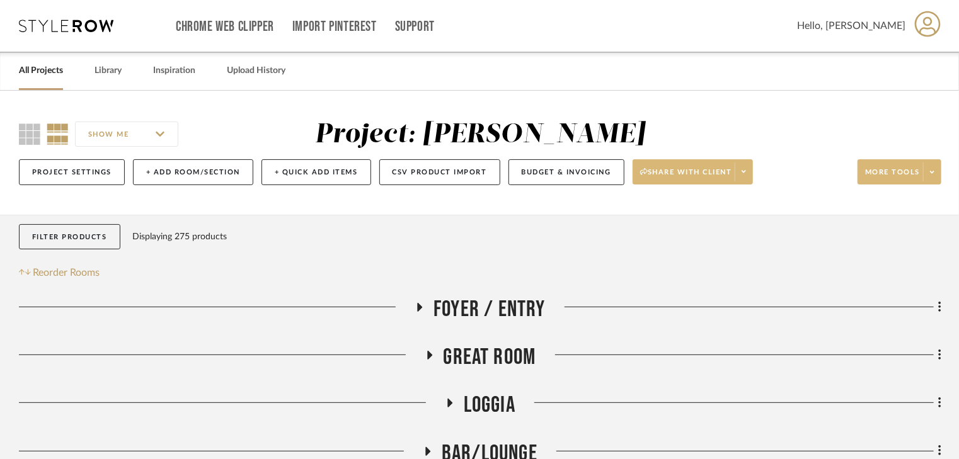
click at [744, 170] on icon at bounding box center [744, 171] width 4 height 7
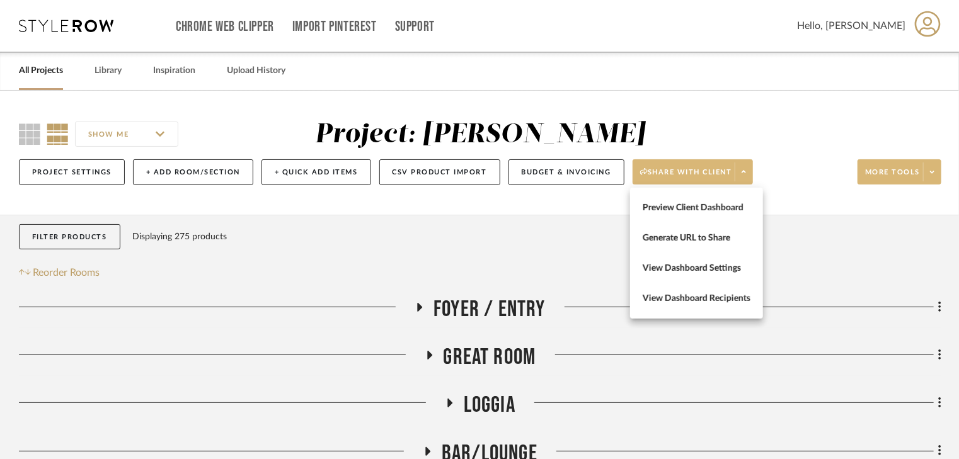
click at [744, 170] on div at bounding box center [479, 229] width 959 height 459
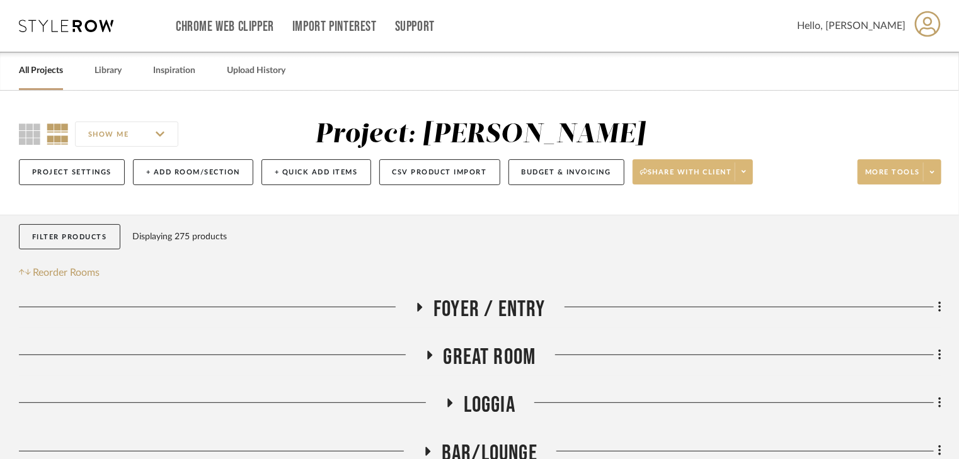
click at [932, 171] on icon at bounding box center [932, 172] width 4 height 3
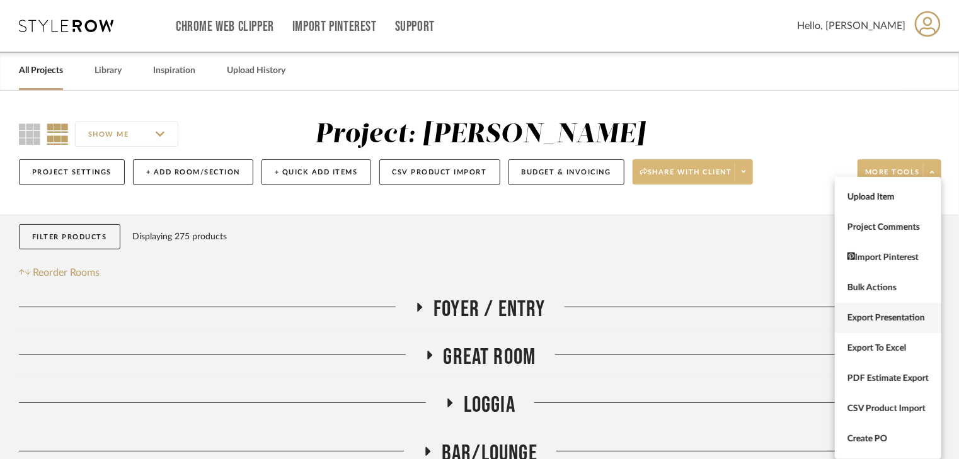
click at [897, 318] on span "Export Presentation" at bounding box center [888, 318] width 81 height 11
